Goal: Check status: Check status

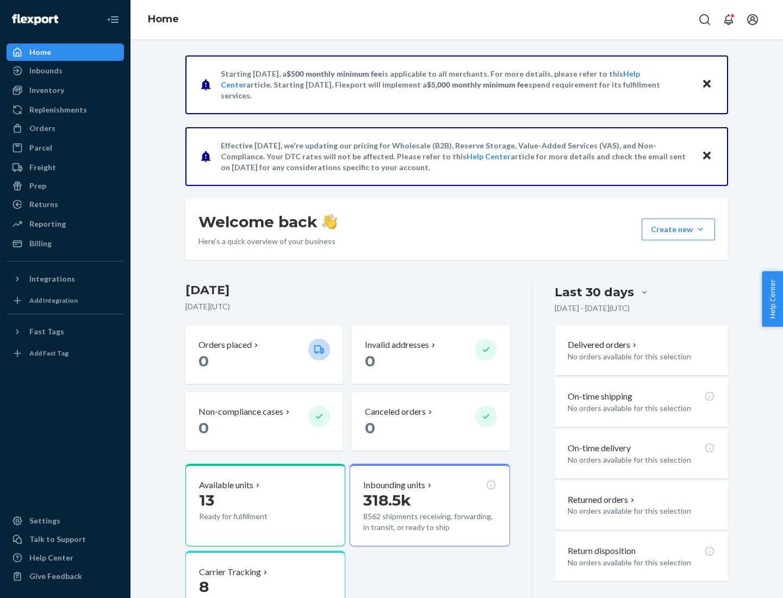
click at [701, 230] on button "Create new Create new inbound Create new order Create new product" at bounding box center [678, 230] width 73 height 22
click at [45, 71] on div "Inbounds" at bounding box center [45, 70] width 33 height 11
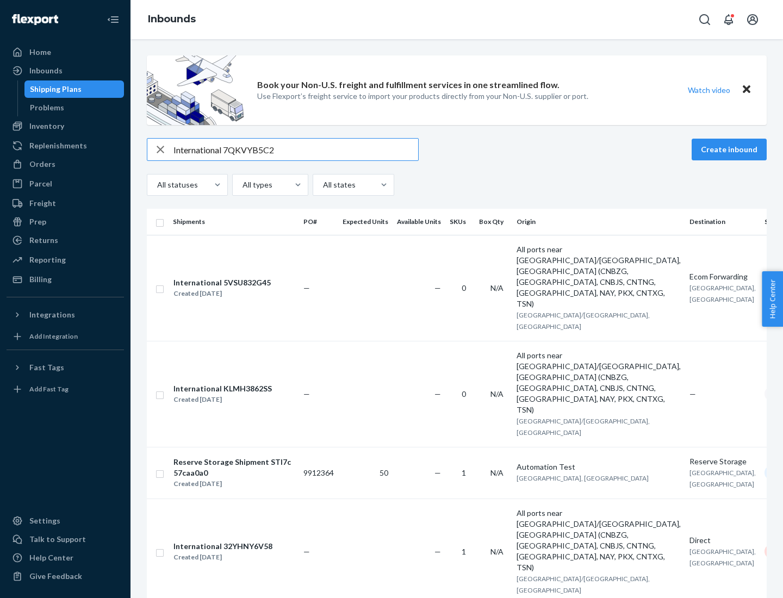
type input "International 7QKVYB5C29"
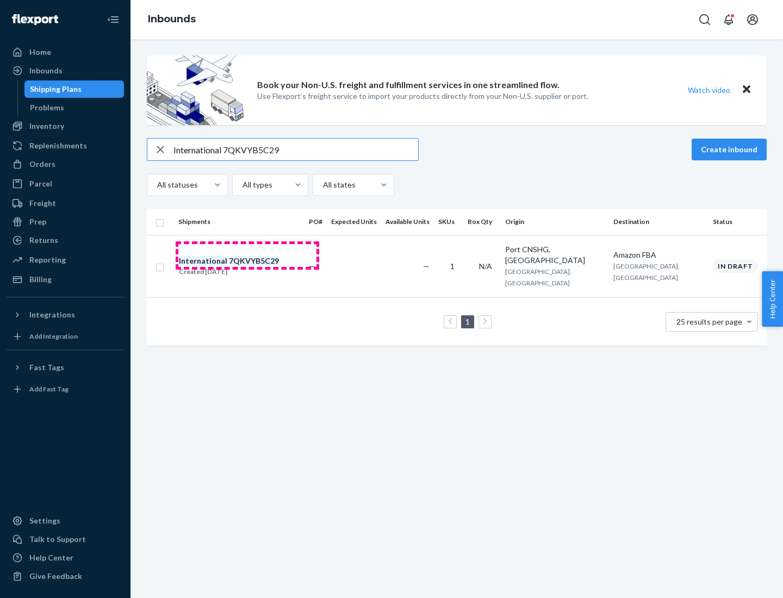
click at [247, 267] on div "Created [DATE]" at bounding box center [229, 272] width 100 height 11
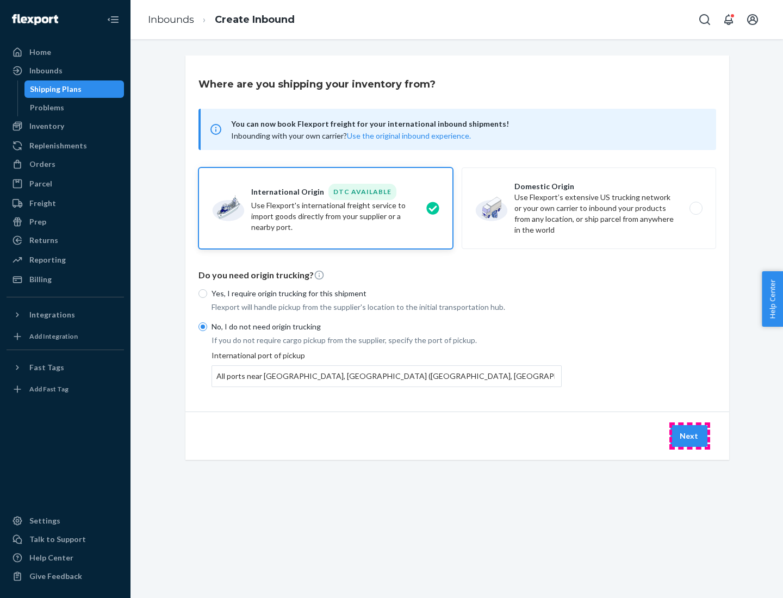
click at [690, 436] on button "Next" at bounding box center [689, 436] width 37 height 22
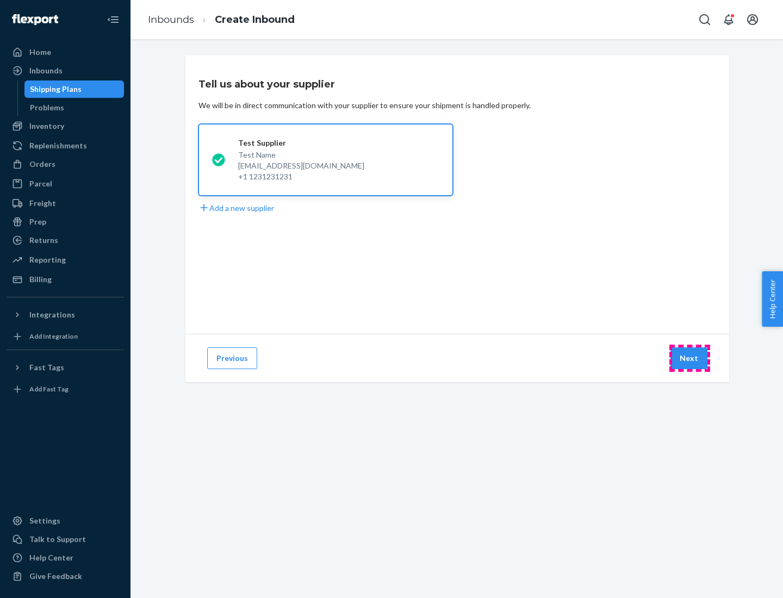
click at [690, 358] on button "Next" at bounding box center [689, 359] width 37 height 22
